Goal: Information Seeking & Learning: Check status

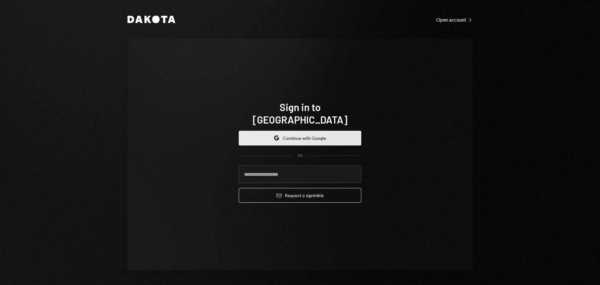
click at [298, 135] on button "Google Continue with Google" at bounding box center [300, 138] width 123 height 15
click at [306, 131] on button "Google Continue with Google" at bounding box center [300, 138] width 123 height 15
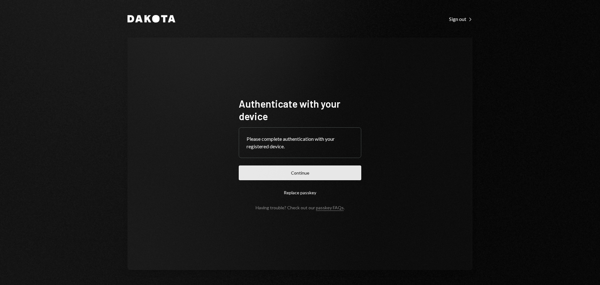
click at [338, 170] on button "Continue" at bounding box center [300, 172] width 123 height 15
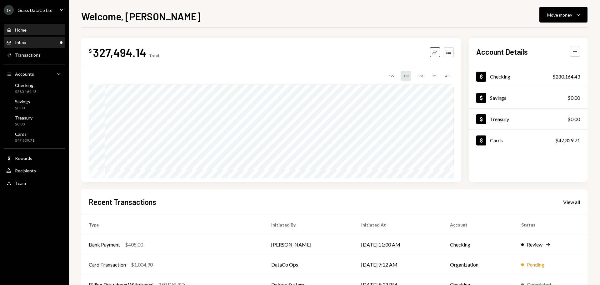
click at [33, 44] on div "Inbox Inbox" at bounding box center [34, 43] width 56 height 6
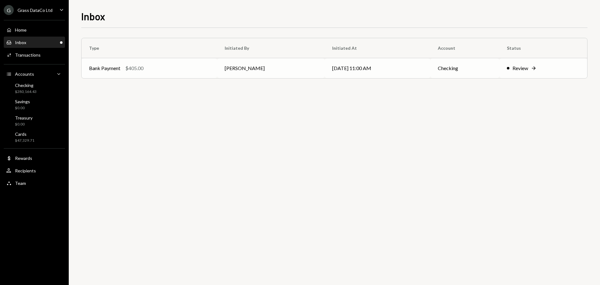
click at [173, 66] on div "Bank Payment $405.00" at bounding box center [149, 68] width 121 height 8
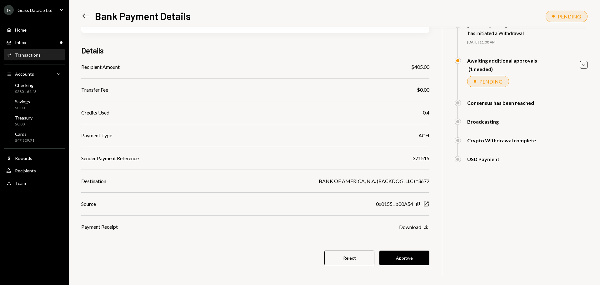
scroll to position [36, 0]
click at [89, 13] on icon "Left Arrow" at bounding box center [85, 16] width 9 height 9
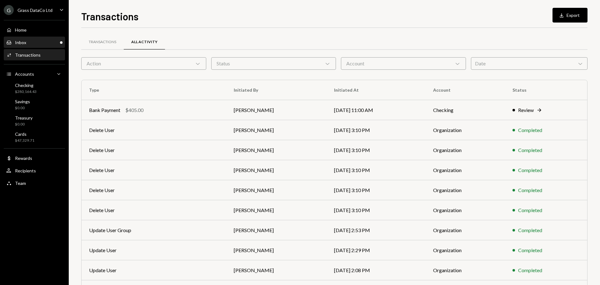
click at [31, 43] on div "Inbox Inbox" at bounding box center [34, 43] width 56 height 6
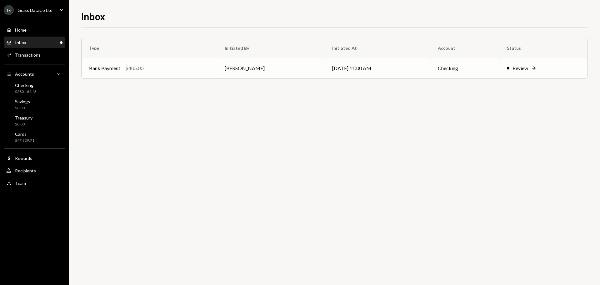
click at [527, 69] on div "Review" at bounding box center [521, 68] width 16 height 8
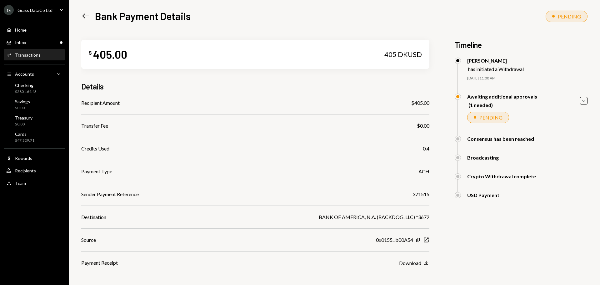
click at [281, 30] on div "$ 405.00 405 DKUSD Details Recipient Amount $405.00 Transfer Fee $0.00 Credits …" at bounding box center [255, 174] width 348 height 294
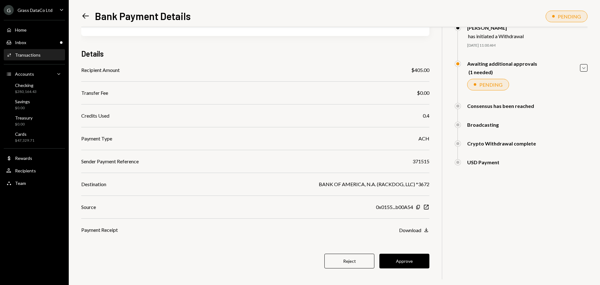
scroll to position [36, 0]
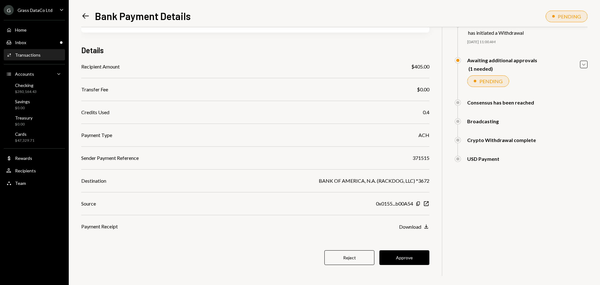
click at [253, 248] on div "$ 405.00 405 DKUSD Details Recipient Amount $405.00 Transfer Fee $0.00 Credits …" at bounding box center [255, 138] width 348 height 294
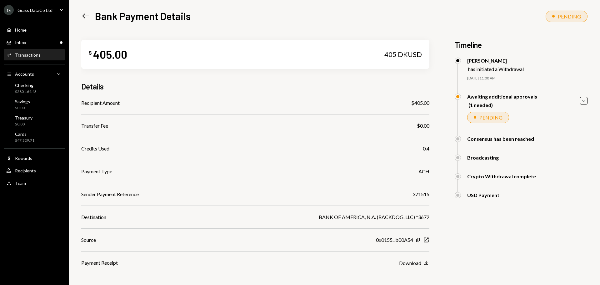
click at [44, 10] on div "Grass DataCo Ltd" at bounding box center [35, 10] width 35 height 5
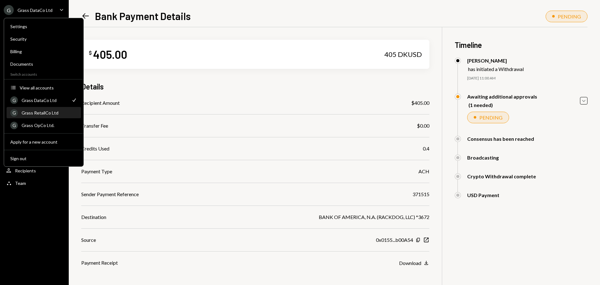
click at [41, 113] on div "Grass RetailCo Ltd" at bounding box center [50, 112] width 56 height 5
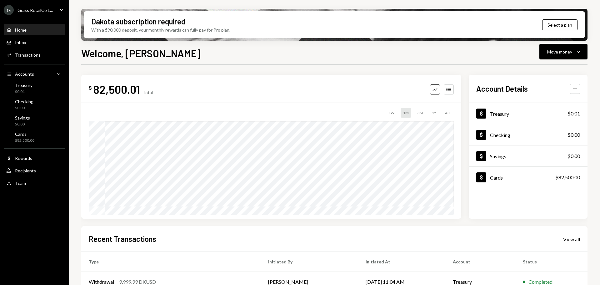
click at [47, 12] on div "Grass RetailCo L..." at bounding box center [35, 10] width 35 height 5
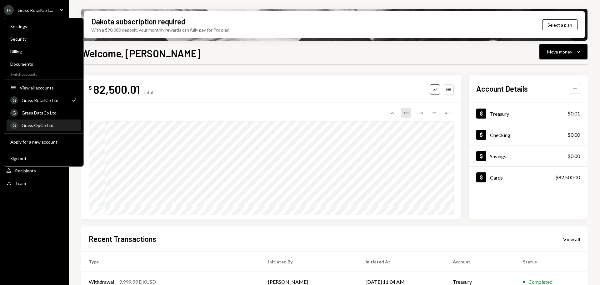
click at [40, 125] on div "Grass OpCo Ltd." at bounding box center [50, 125] width 56 height 5
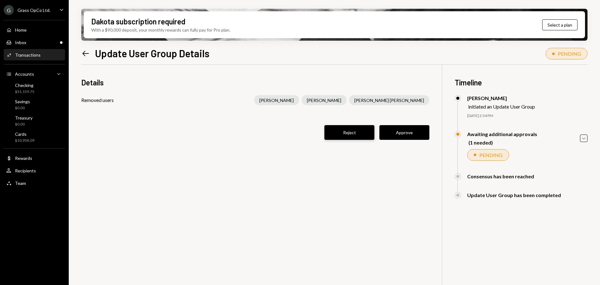
click at [338, 135] on button "Reject" at bounding box center [349, 132] width 50 height 15
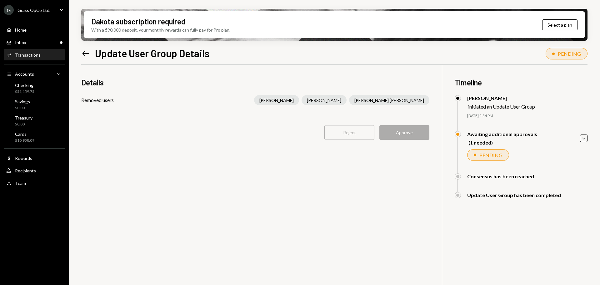
click at [83, 56] on icon "Left Arrow" at bounding box center [85, 53] width 9 height 9
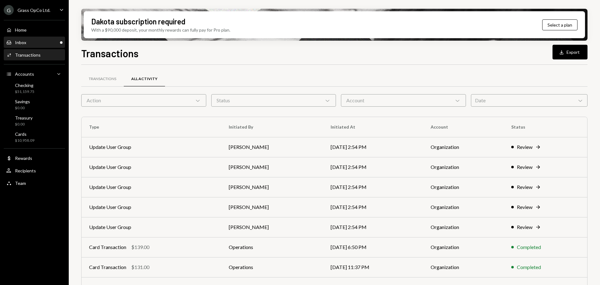
click at [29, 39] on div "Inbox Inbox" at bounding box center [34, 42] width 56 height 11
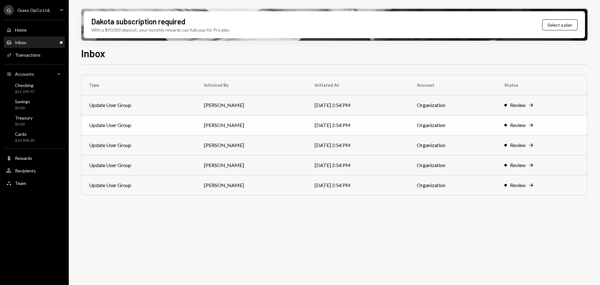
click at [242, 130] on td "[PERSON_NAME]" at bounding box center [252, 125] width 111 height 20
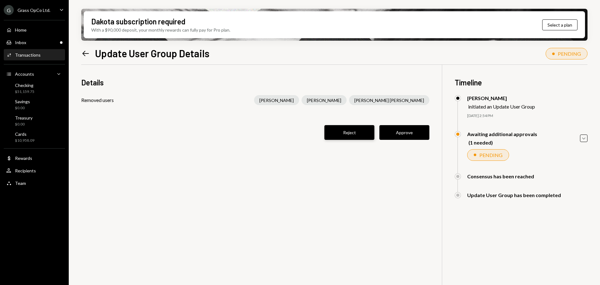
click at [339, 132] on button "Reject" at bounding box center [349, 132] width 50 height 15
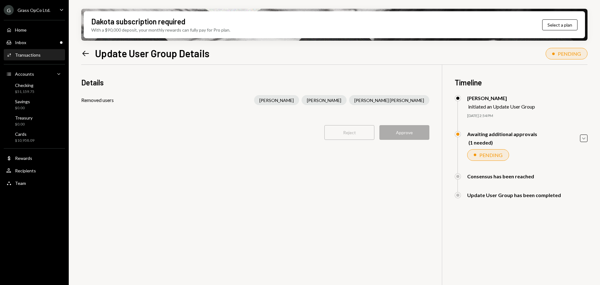
click at [80, 56] on div "Dakota subscription required With a $90,000 deposit, your monthly rewards can f…" at bounding box center [334, 142] width 531 height 285
click at [83, 56] on icon "Left Arrow" at bounding box center [85, 53] width 9 height 9
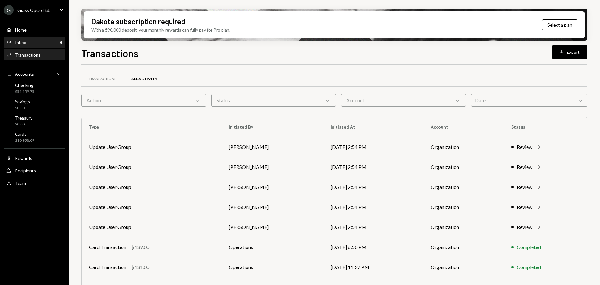
click at [39, 40] on div "Inbox Inbox" at bounding box center [34, 43] width 56 height 6
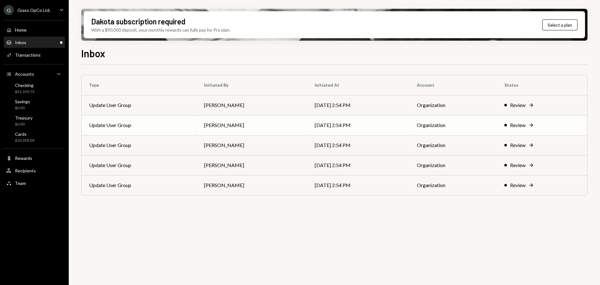
click at [152, 125] on td "Update User Group" at bounding box center [139, 125] width 115 height 20
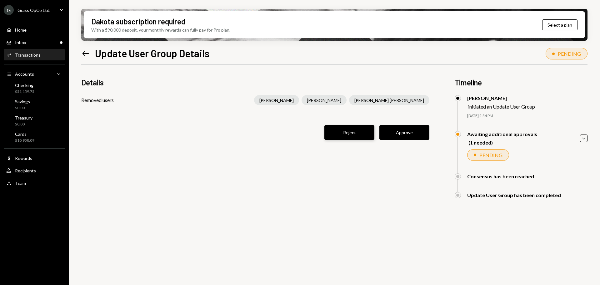
click at [358, 138] on button "Reject" at bounding box center [349, 132] width 50 height 15
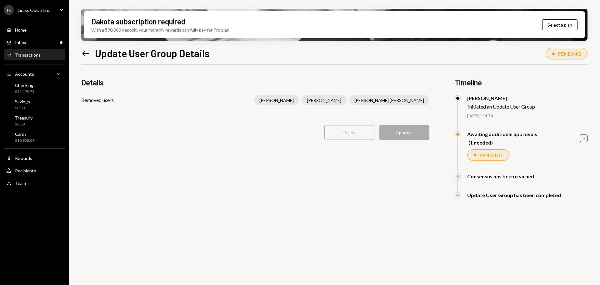
click at [86, 53] on icon "Left Arrow" at bounding box center [85, 53] width 9 height 9
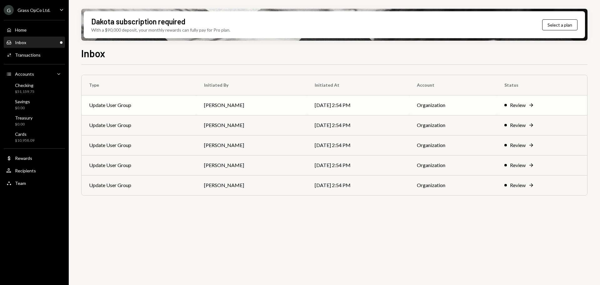
drag, startPoint x: 0, startPoint y: 0, endPoint x: 134, endPoint y: 108, distance: 172.7
click at [134, 108] on td "Update User Group" at bounding box center [139, 105] width 115 height 20
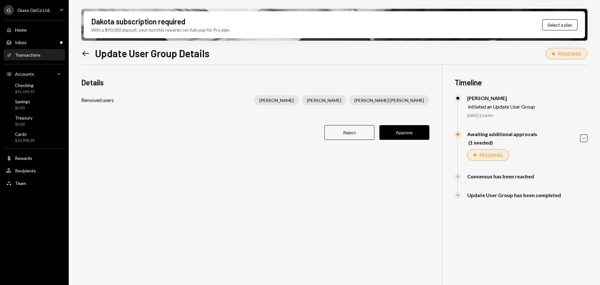
click at [48, 13] on div "G Grass OpCo Ltd." at bounding box center [27, 10] width 47 height 10
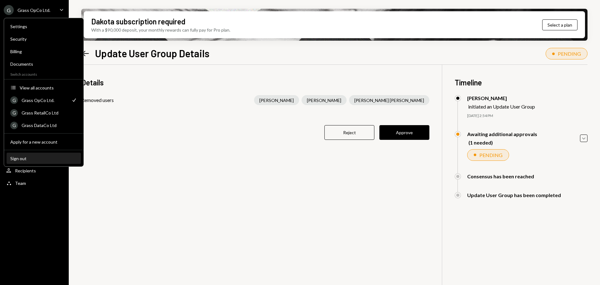
click at [38, 158] on div "Sign out" at bounding box center [43, 158] width 67 height 5
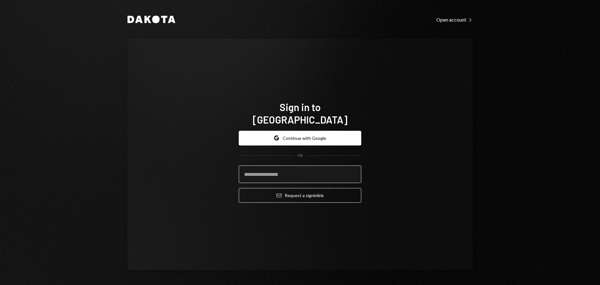
click at [278, 165] on input "email" at bounding box center [300, 174] width 123 height 18
type input "**********"
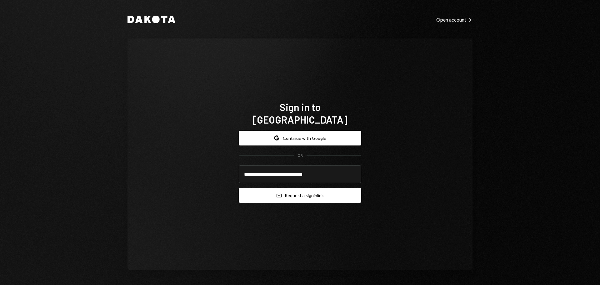
click at [300, 195] on button "Email Request a sign in link" at bounding box center [300, 195] width 123 height 15
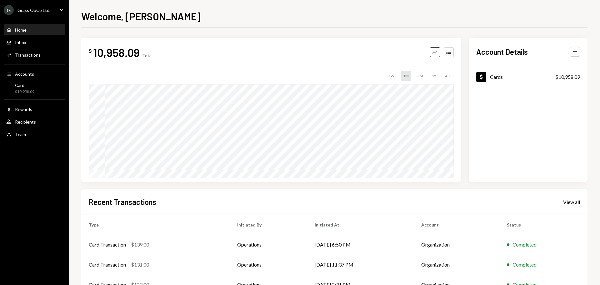
click at [53, 13] on div "G Grass OpCo Ltd. Caret Down" at bounding box center [34, 10] width 69 height 10
